Goal: Check status: Check status

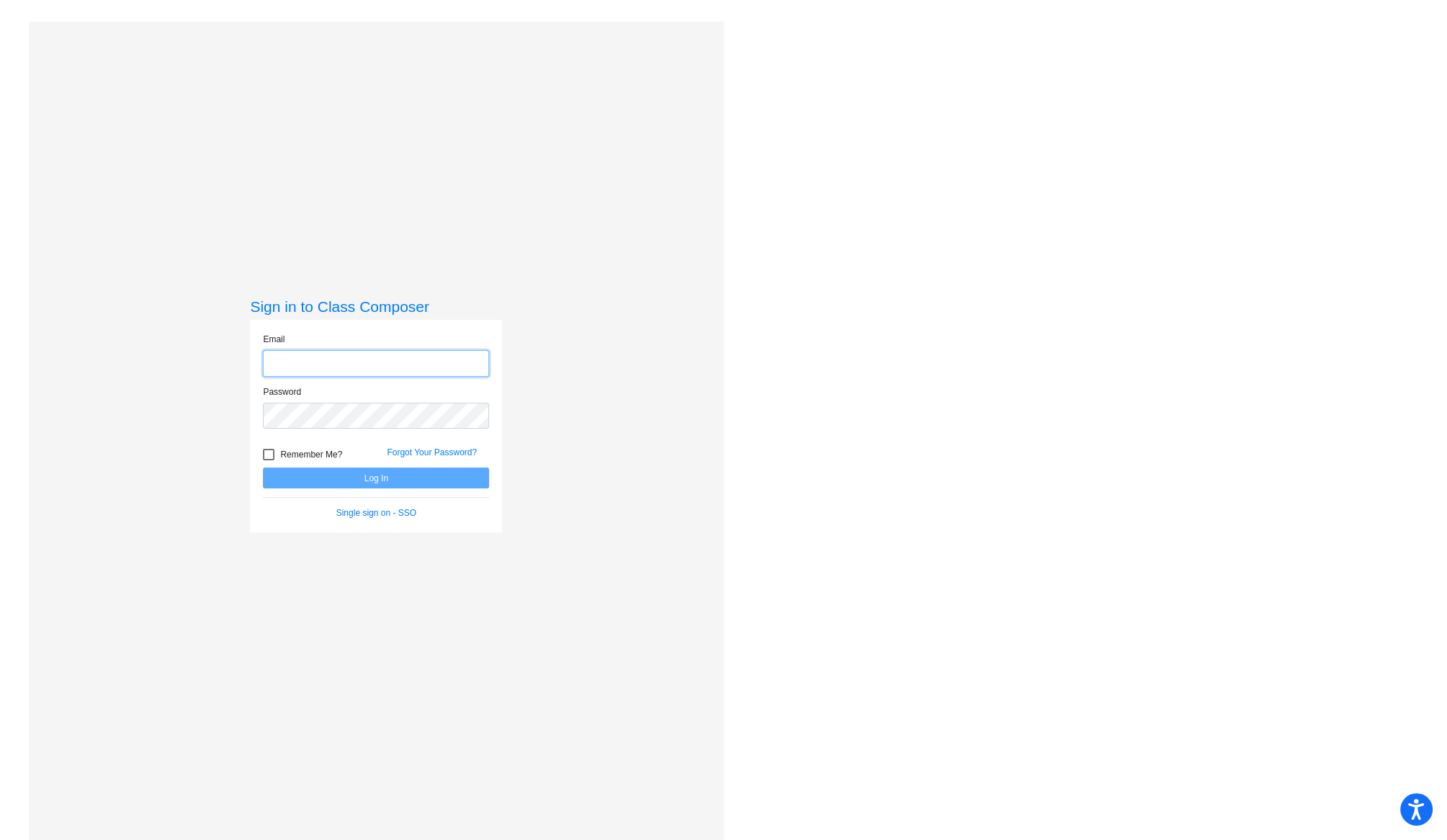
type input "[PERSON_NAME][EMAIL_ADDRESS][PERSON_NAME][DOMAIN_NAME]"
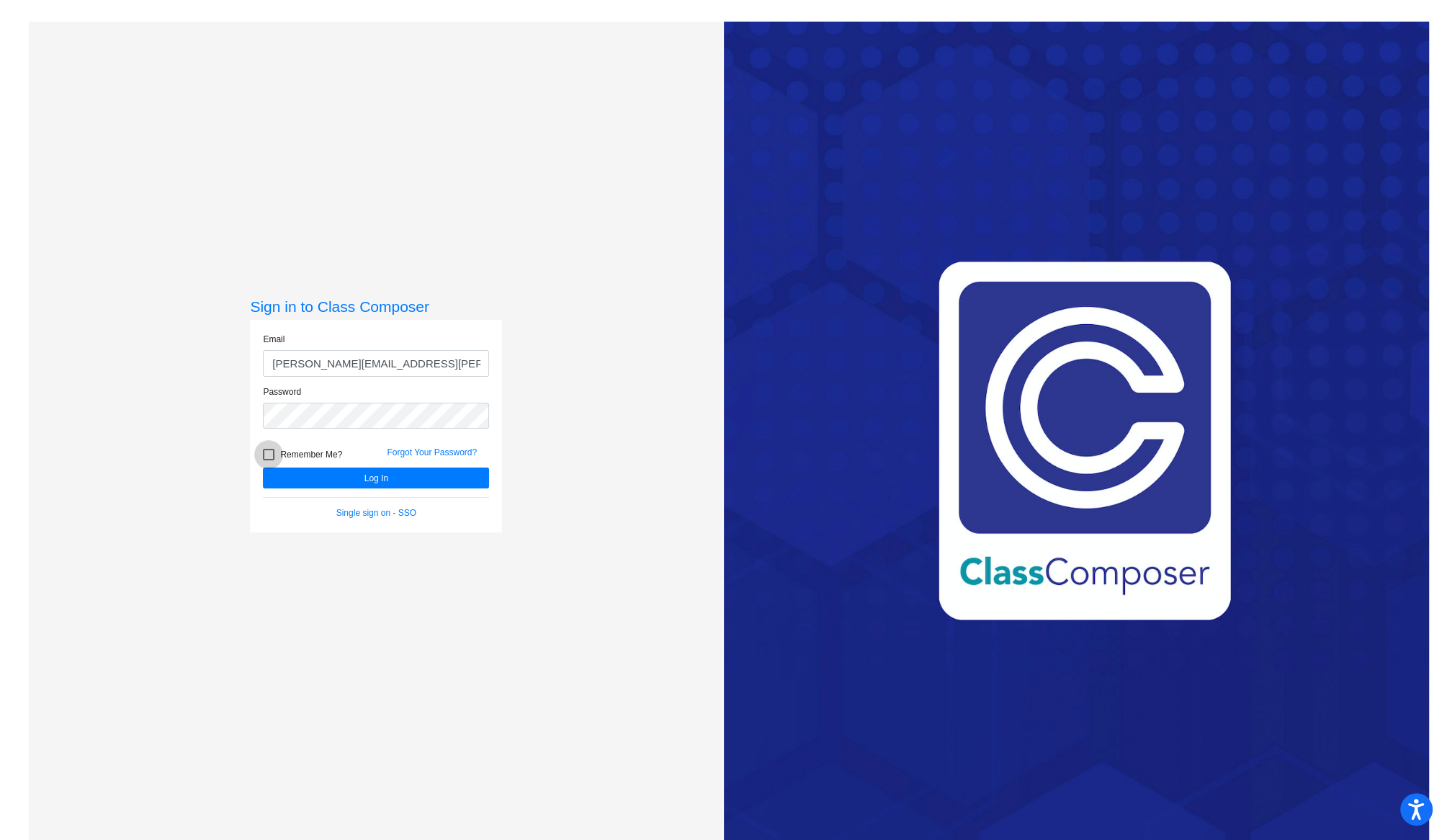
click at [267, 454] on div at bounding box center [269, 454] width 12 height 12
click at [268, 461] on input "Remember Me?" at bounding box center [268, 461] width 1 height 1
checkbox input "true"
click at [311, 478] on button "Log In" at bounding box center [376, 477] width 226 height 21
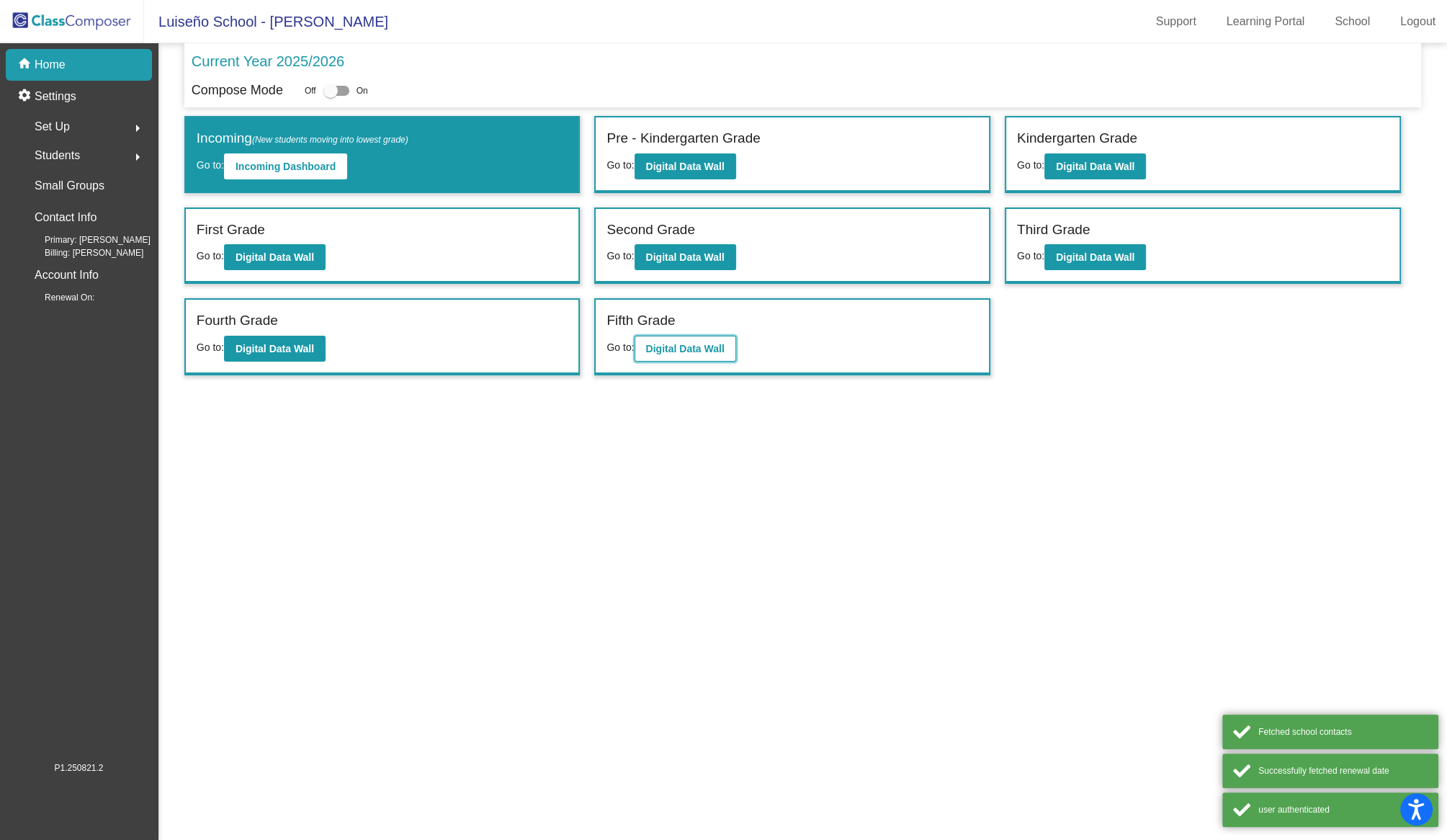
click at [681, 352] on button "Digital Data Wall" at bounding box center [685, 348] width 101 height 26
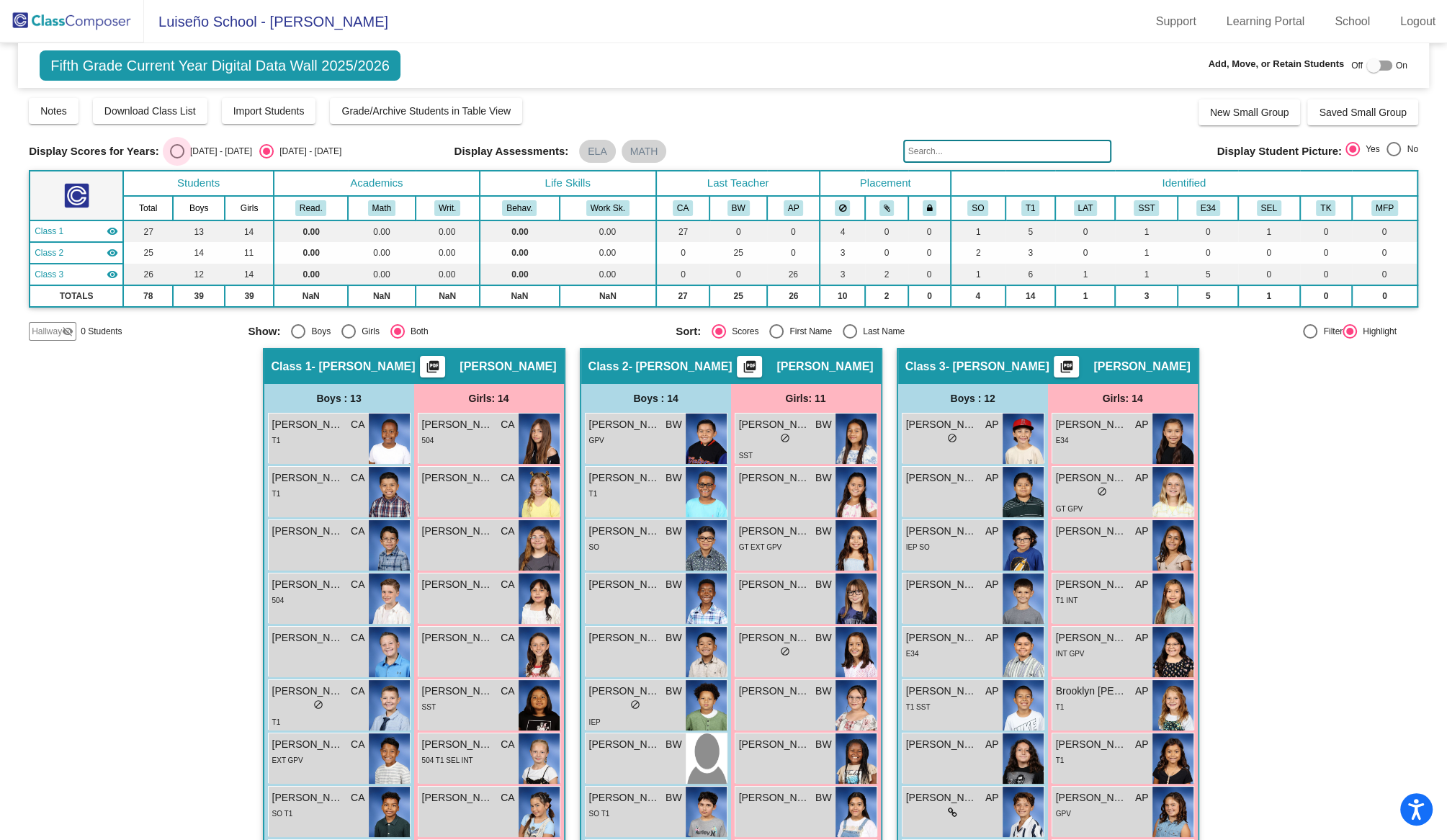
click at [178, 152] on div "Select an option" at bounding box center [177, 152] width 15 height 15
click at [177, 158] on input "[DATE] - [DATE]" at bounding box center [176, 158] width 1 height 1
radio input "true"
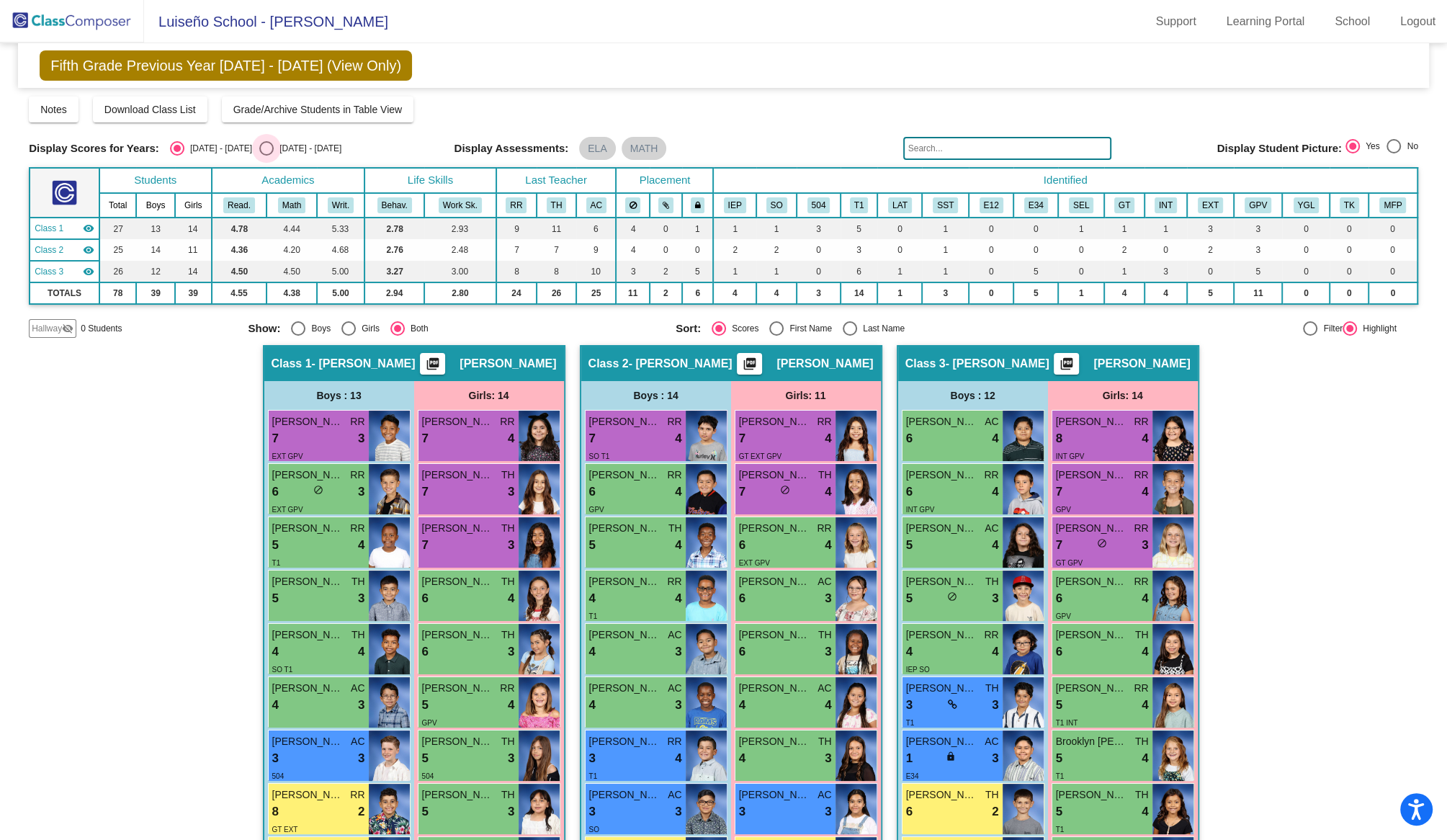
click at [260, 147] on div "Select an option" at bounding box center [267, 148] width 15 height 15
click at [266, 155] on input "[DATE] - [DATE]" at bounding box center [266, 155] width 1 height 1
radio input "true"
